Goal: Task Accomplishment & Management: Manage account settings

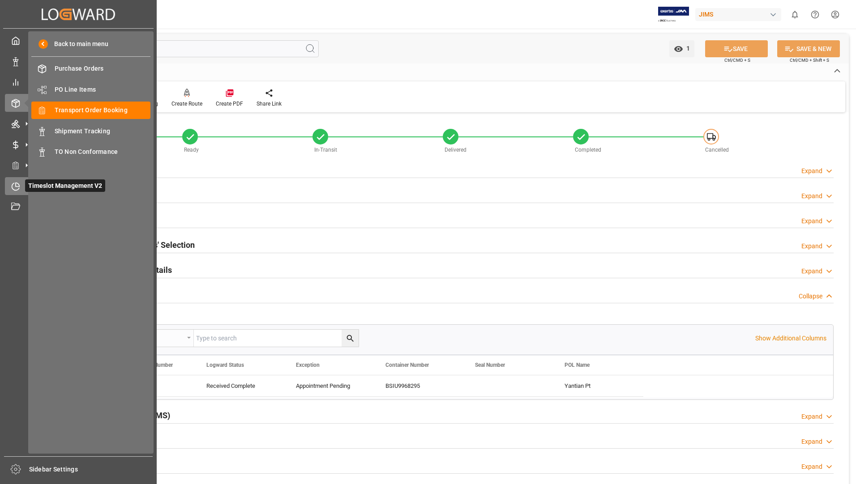
click at [30, 184] on span "Timeslot Management V2" at bounding box center [65, 185] width 80 height 13
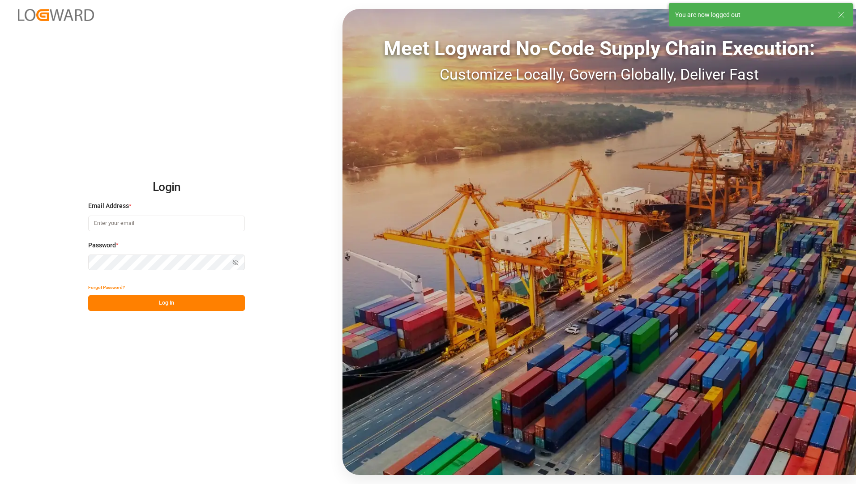
click at [120, 217] on input at bounding box center [166, 224] width 157 height 16
type input "[EMAIL_ADDRESS][PERSON_NAME][DOMAIN_NAME]"
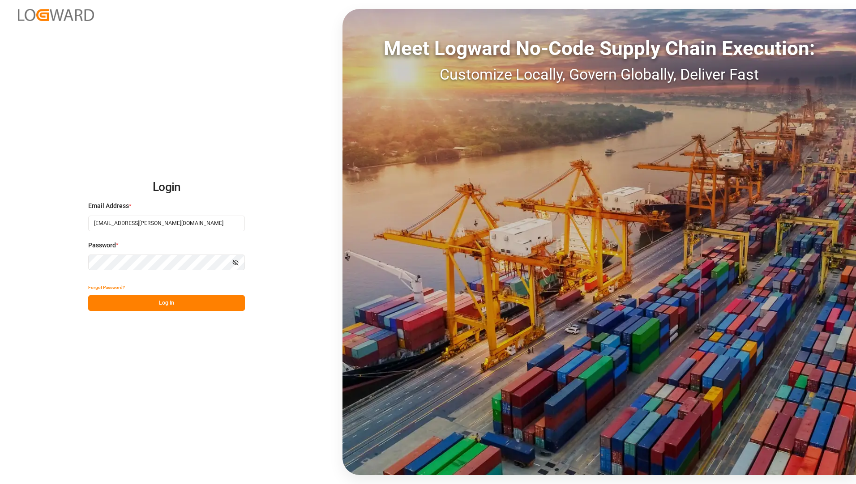
click at [99, 298] on button "Log In" at bounding box center [166, 303] width 157 height 16
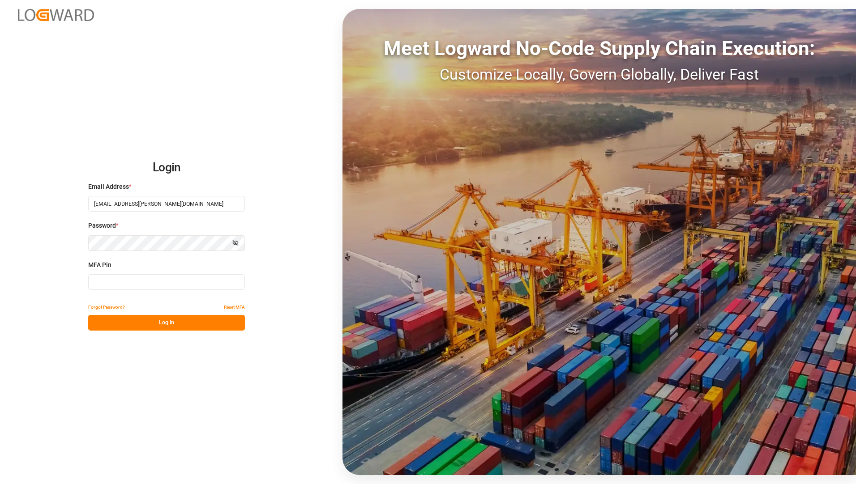
click at [230, 285] on input at bounding box center [166, 282] width 157 height 16
type input "631612"
click at [166, 320] on button "Log In" at bounding box center [166, 323] width 157 height 16
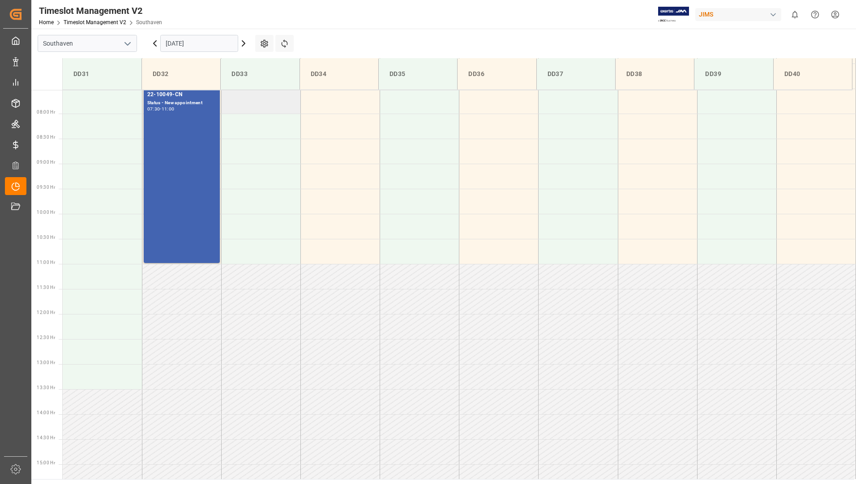
scroll to position [198, 0]
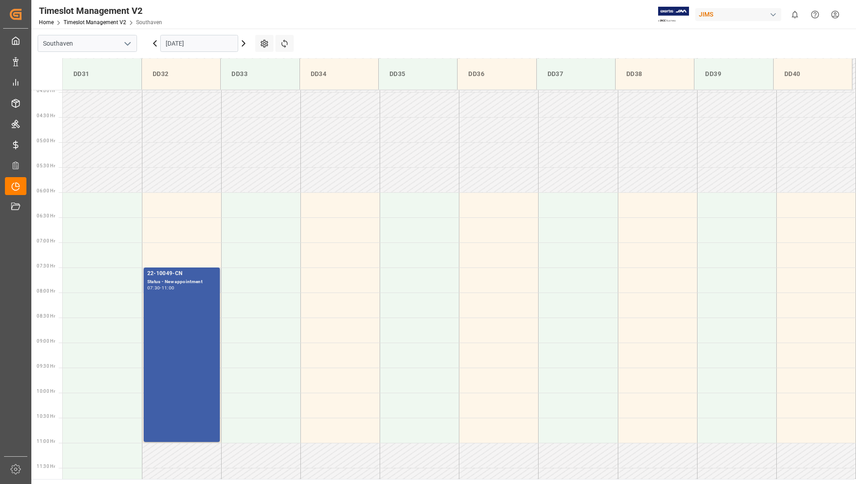
click at [176, 309] on div "22-10049-CN Status - New appointment 07:30 - 11:00" at bounding box center [181, 354] width 69 height 171
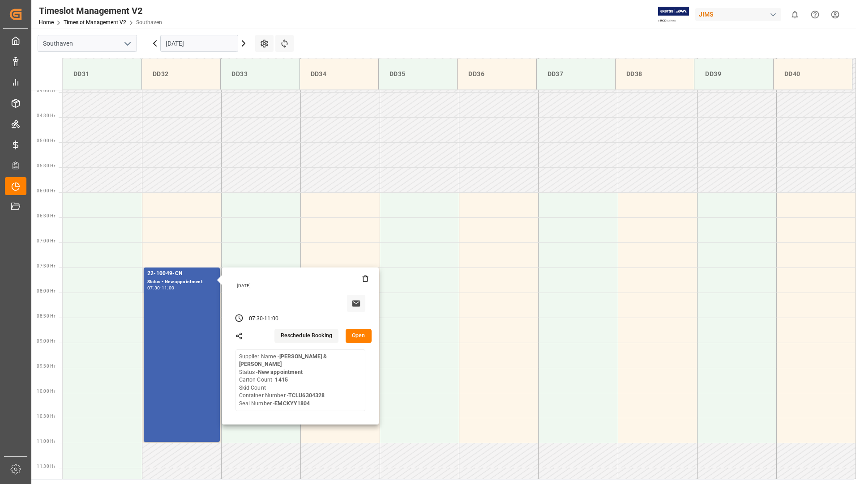
click at [358, 336] on button "Open" at bounding box center [359, 336] width 26 height 14
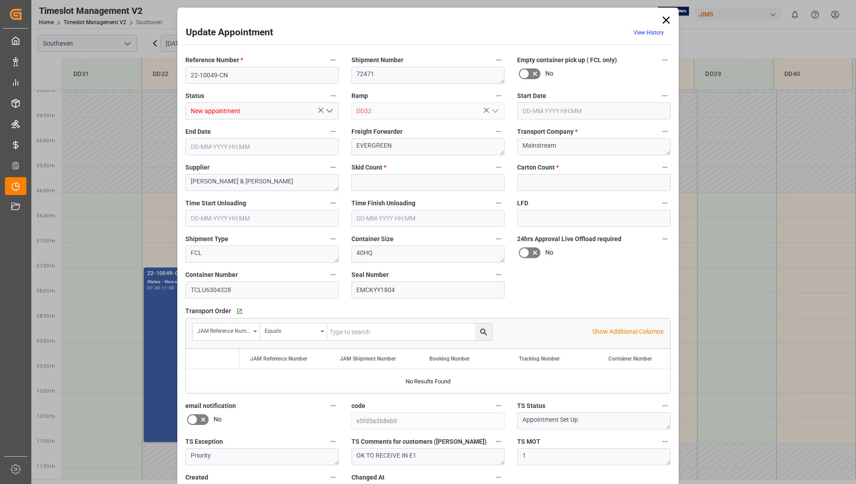
type input "0"
type input "1415"
type input "[DATE] 07:30"
type input "[DATE] 11:00"
type input "[DATE] 12:39"
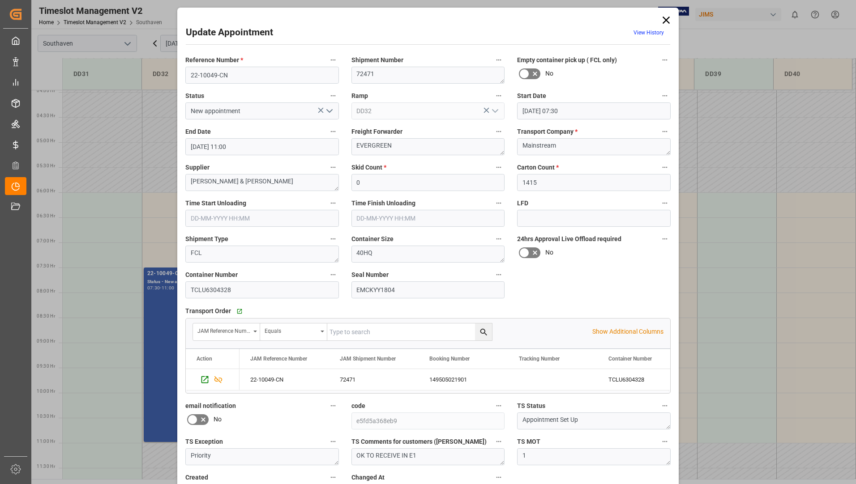
click at [332, 110] on icon "open menu" at bounding box center [329, 111] width 11 height 11
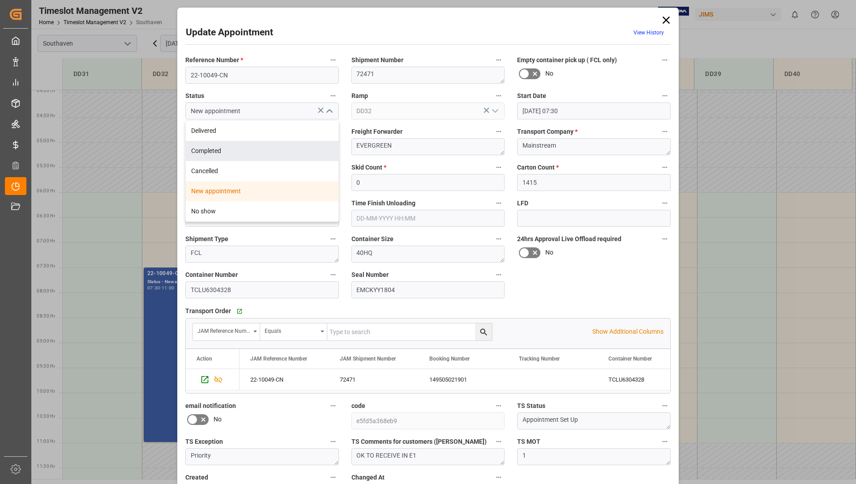
drag, startPoint x: 284, startPoint y: 145, endPoint x: 285, endPoint y: 149, distance: 4.7
click at [283, 145] on div "Completed" at bounding box center [262, 151] width 153 height 20
type input "Completed"
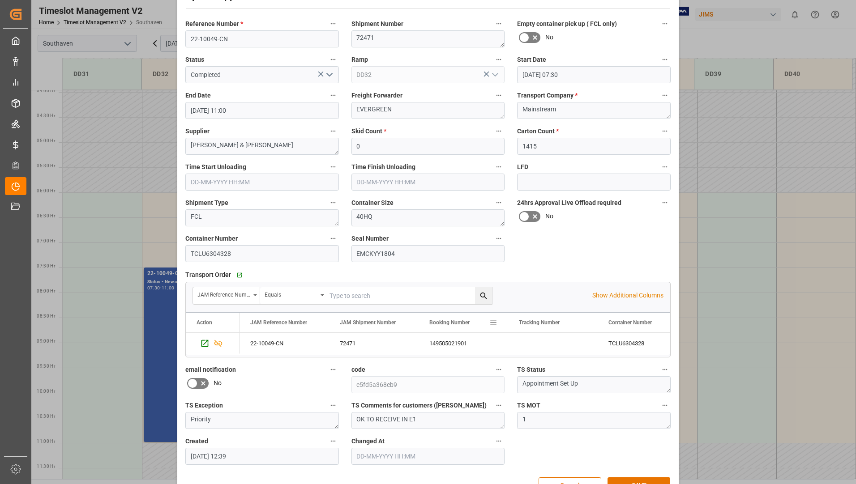
scroll to position [63, 0]
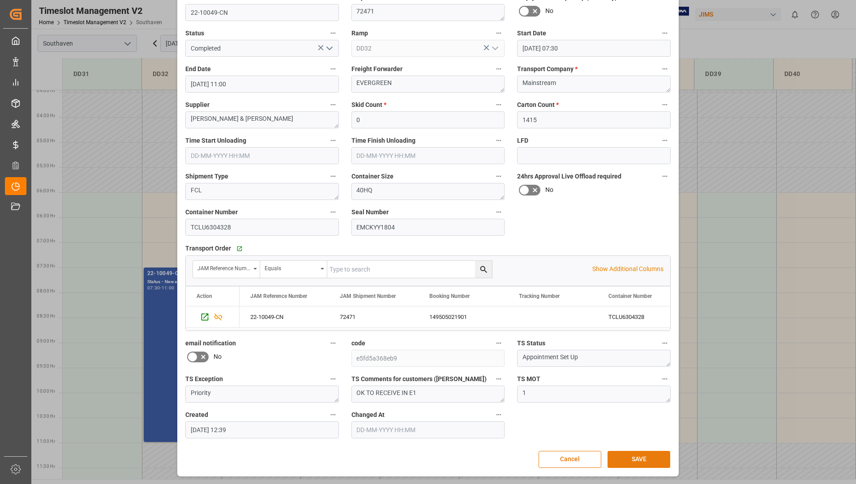
click at [611, 462] on button "SAVE" at bounding box center [638, 459] width 63 height 17
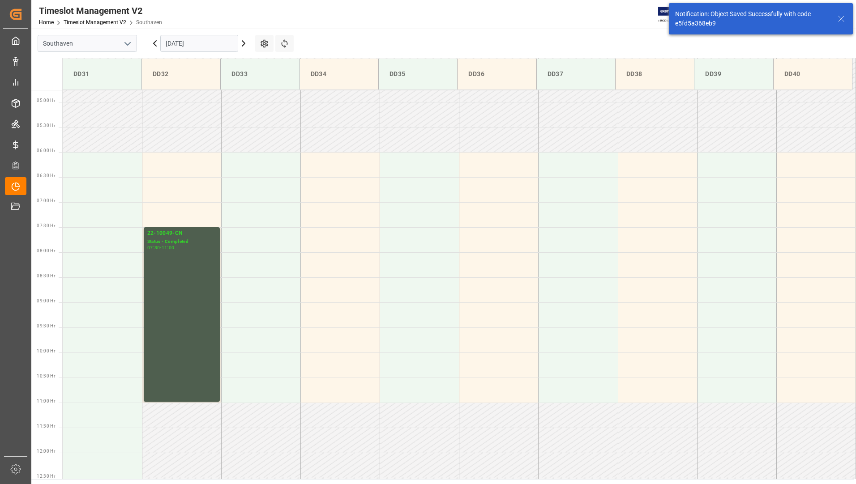
scroll to position [264, 0]
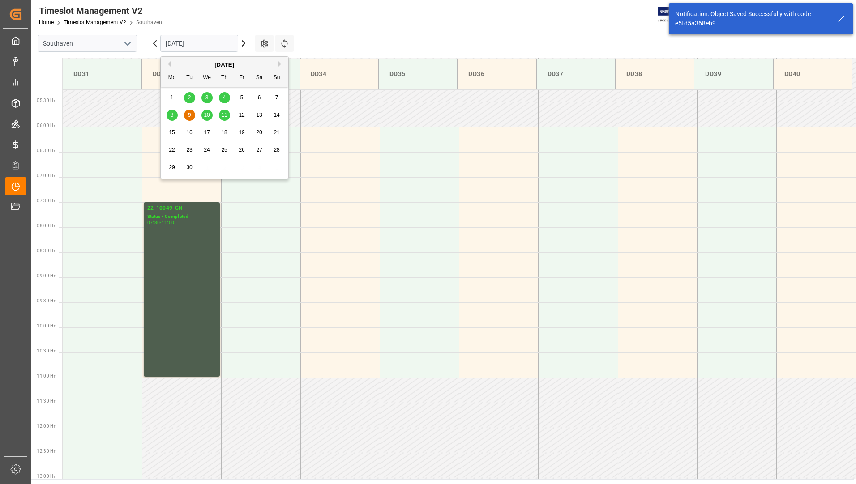
drag, startPoint x: 207, startPoint y: 38, endPoint x: 207, endPoint y: 43, distance: 4.5
click at [207, 39] on input "[DATE]" at bounding box center [199, 43] width 78 height 17
click at [206, 116] on span "10" at bounding box center [207, 115] width 6 height 6
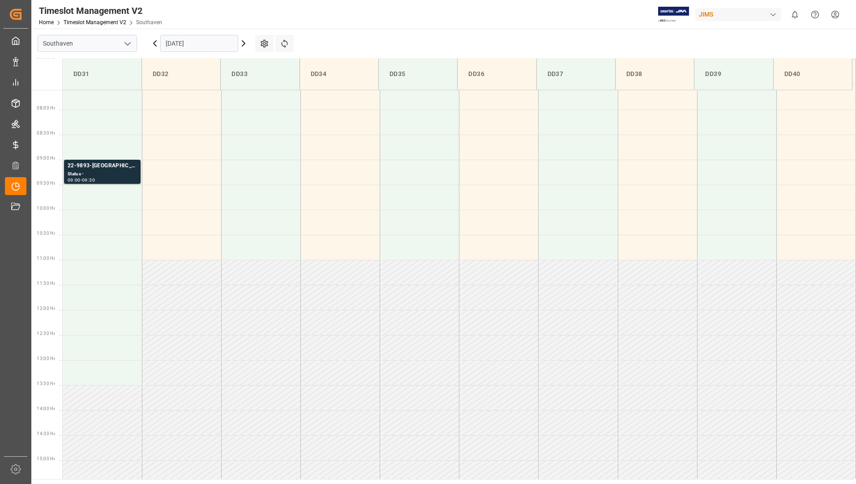
scroll to position [377, 0]
click at [115, 181] on div "Status -" at bounding box center [102, 179] width 69 height 8
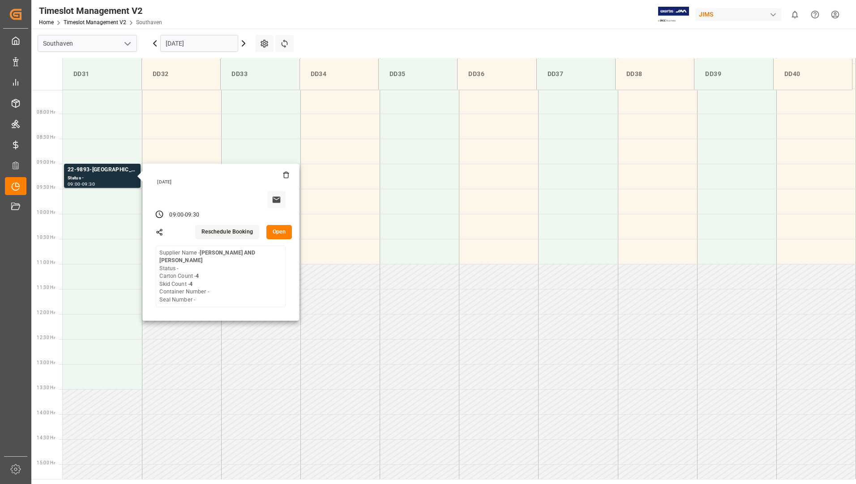
click at [200, 42] on input "[DATE]" at bounding box center [199, 43] width 78 height 17
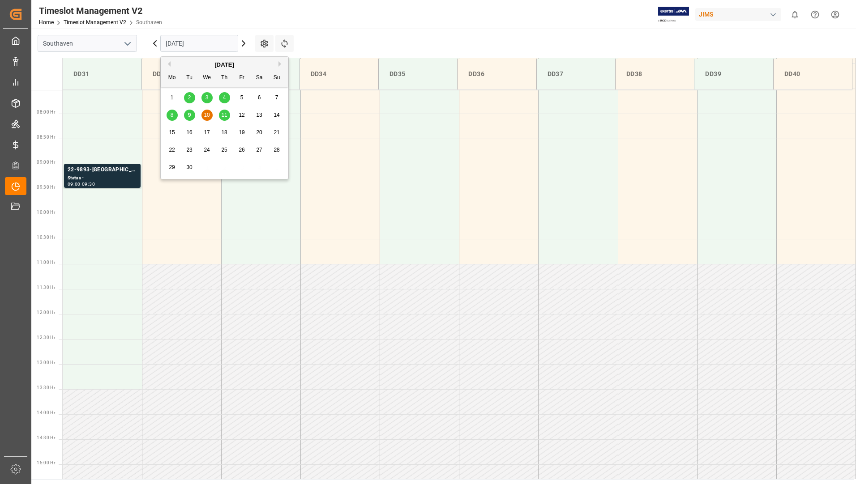
click at [223, 112] on span "11" at bounding box center [224, 115] width 6 height 6
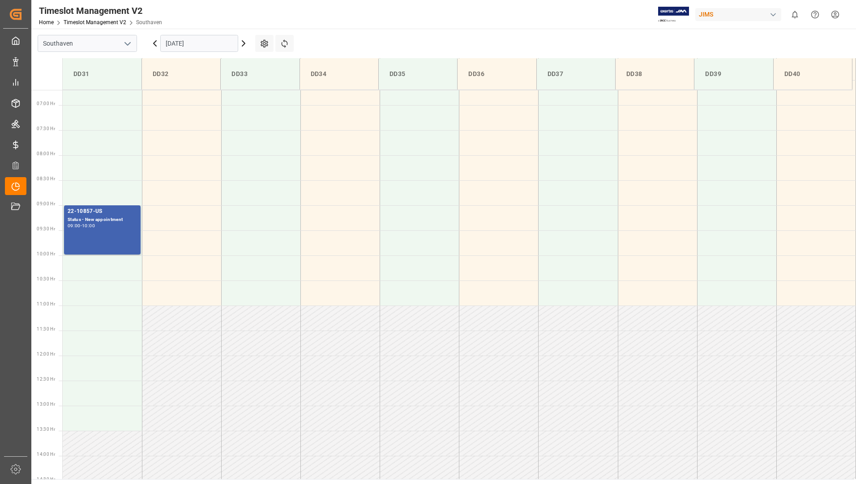
scroll to position [333, 0]
